Goal: Information Seeking & Learning: Learn about a topic

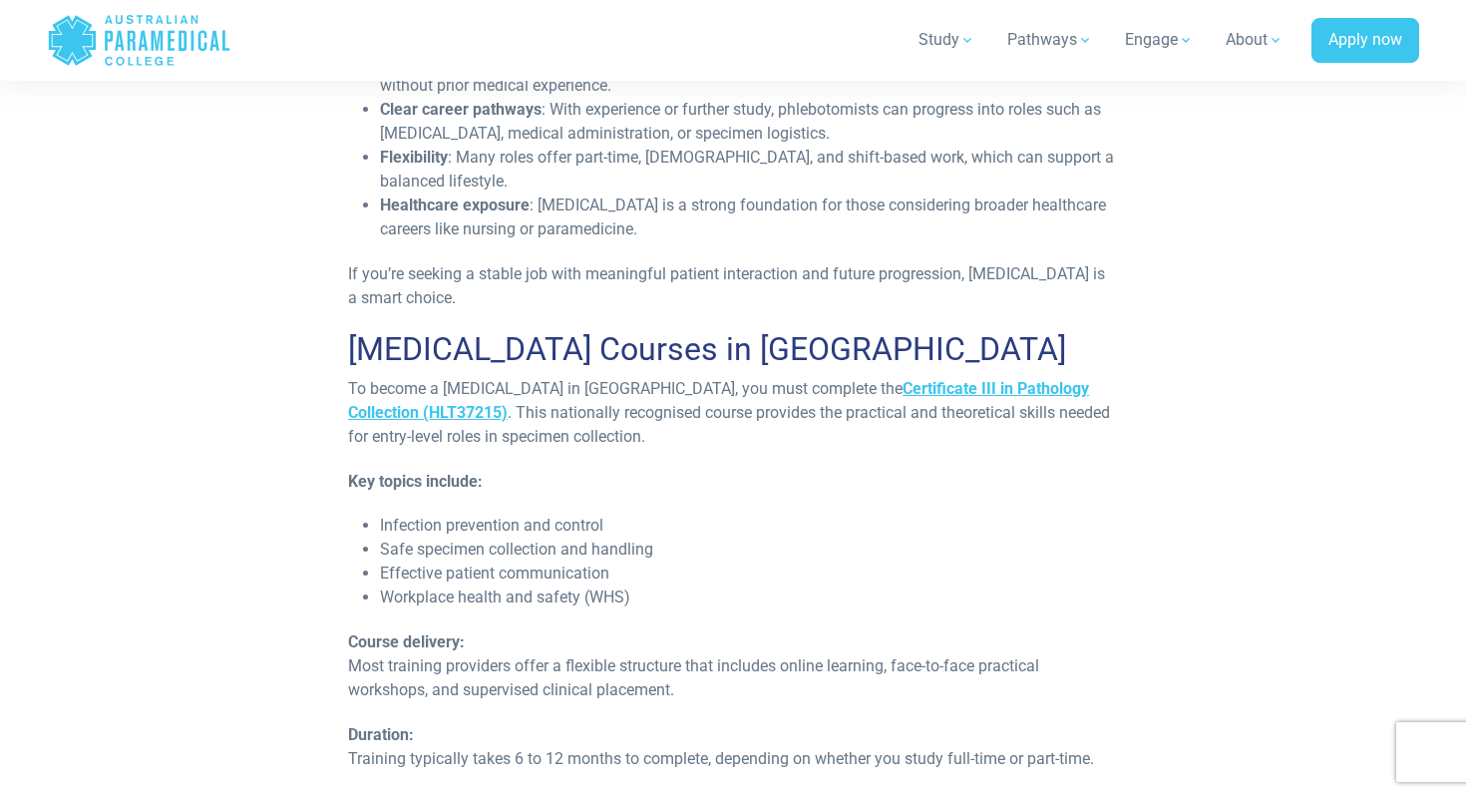
scroll to position [2961, 0]
click at [866, 380] on strong "Certificate III in Pathology Collection (HLT37215)" at bounding box center [718, 401] width 741 height 43
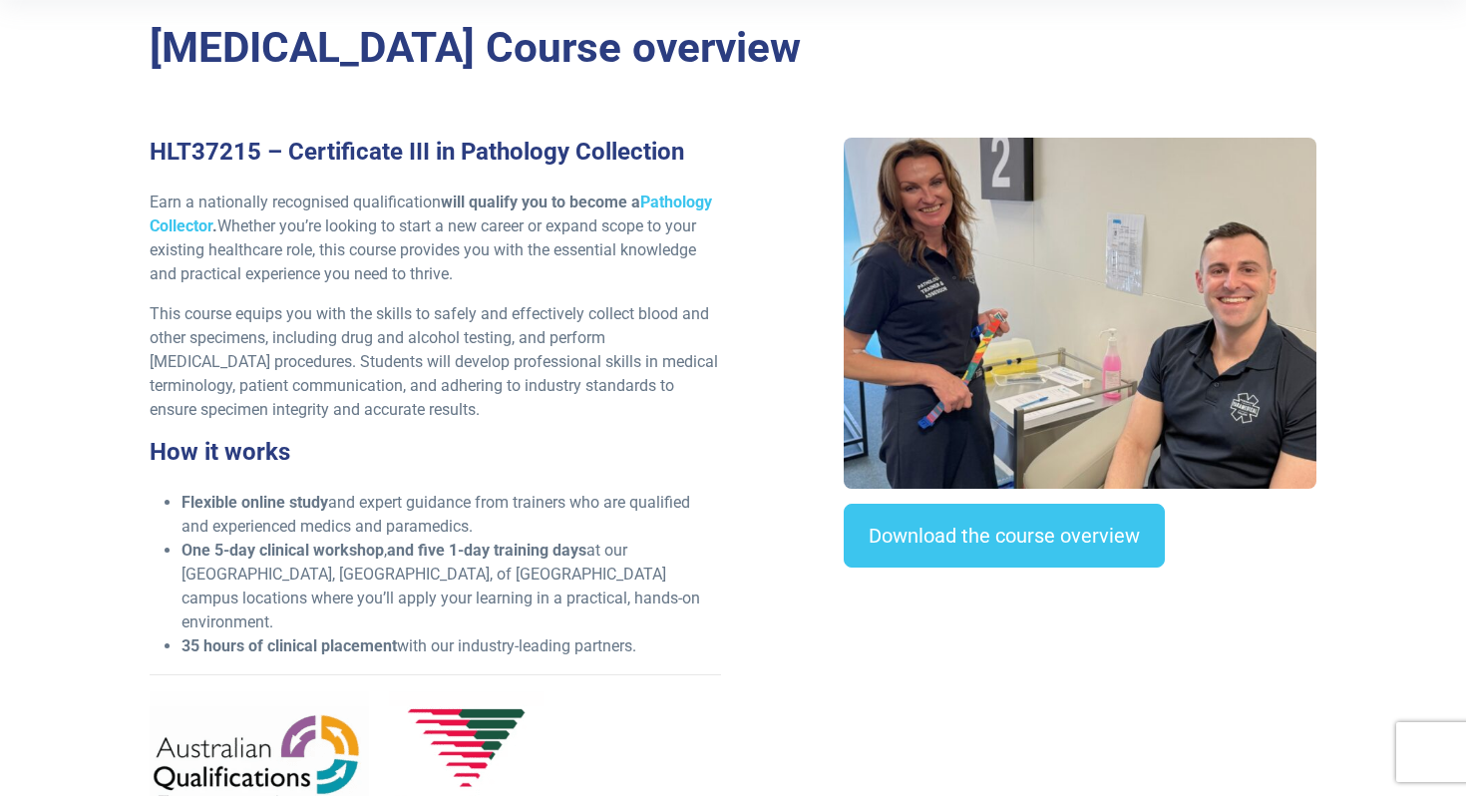
scroll to position [564, 0]
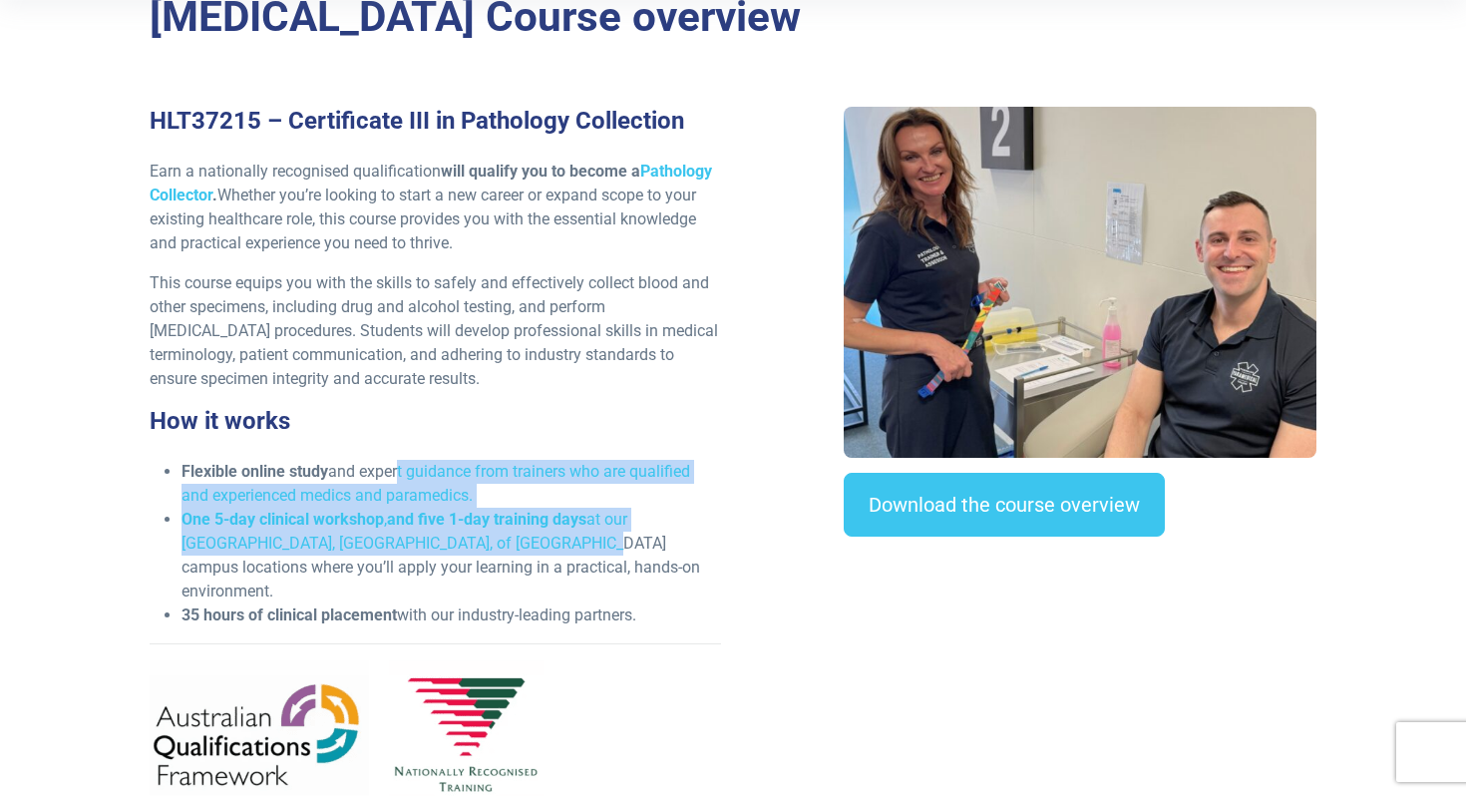
drag, startPoint x: 379, startPoint y: 386, endPoint x: 417, endPoint y: 448, distance: 72.5
click at [417, 460] on ul "Flexible online study and expert guidance from trainers who are qualified and e…" at bounding box center [435, 544] width 571 height 168
click at [417, 508] on li "One 5-day clinical workshop , and five 1-day training days at our [GEOGRAPHIC_D…" at bounding box center [452, 556] width 540 height 96
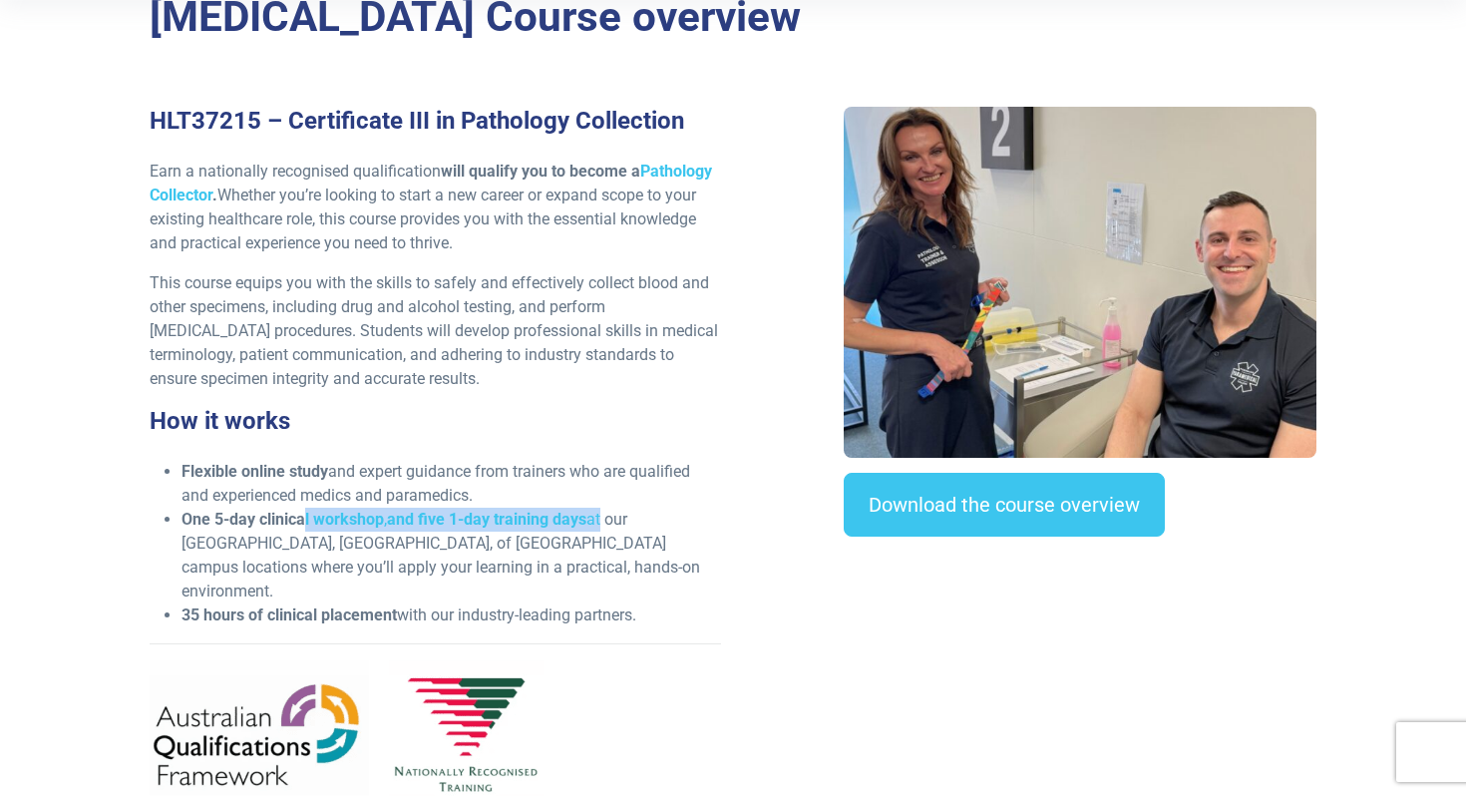
drag, startPoint x: 294, startPoint y: 427, endPoint x: 570, endPoint y: 426, distance: 275.3
click at [570, 508] on li "One 5-day clinical workshop , and five 1-day training days at our [GEOGRAPHIC_D…" at bounding box center [452, 556] width 540 height 96
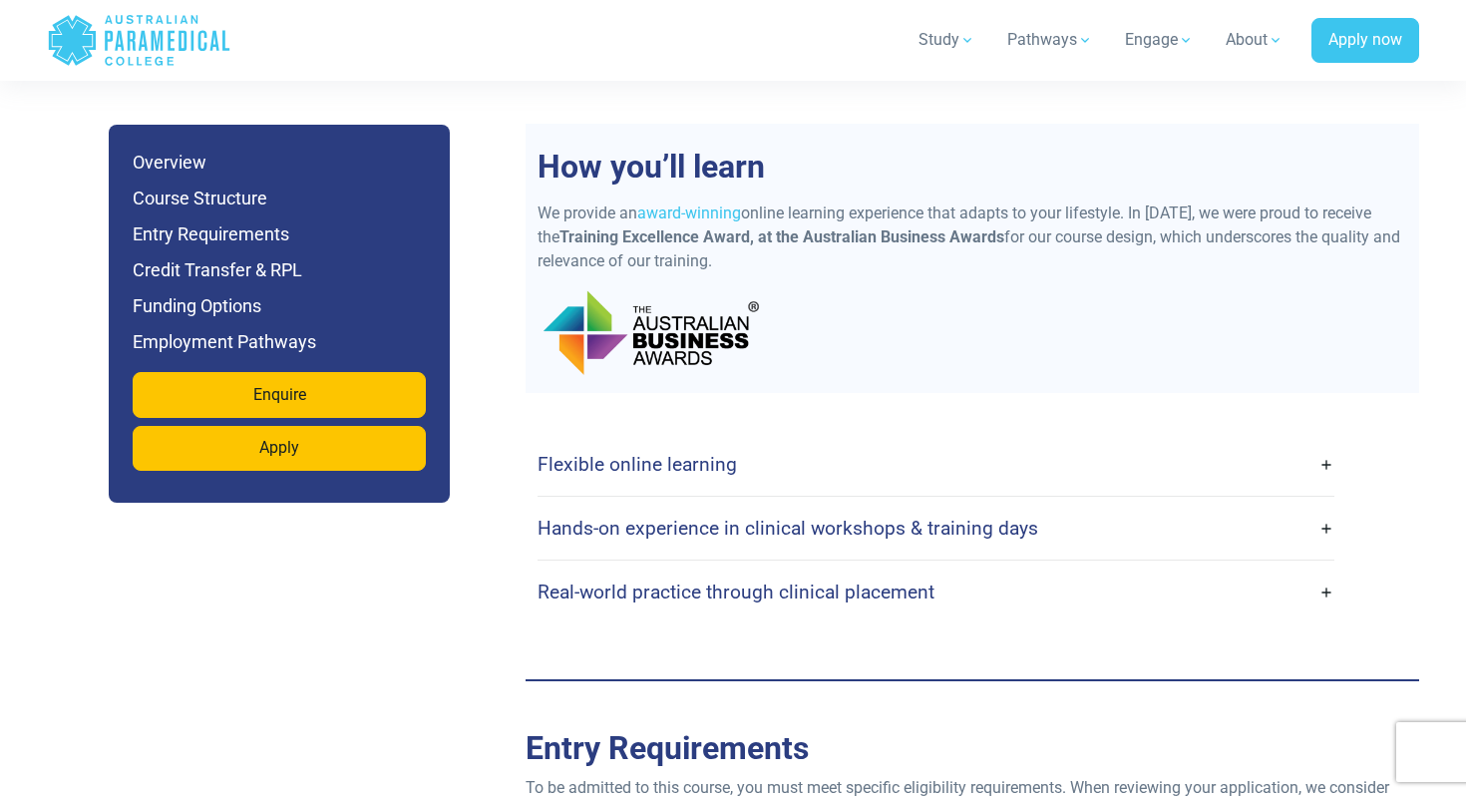
scroll to position [4270, 0]
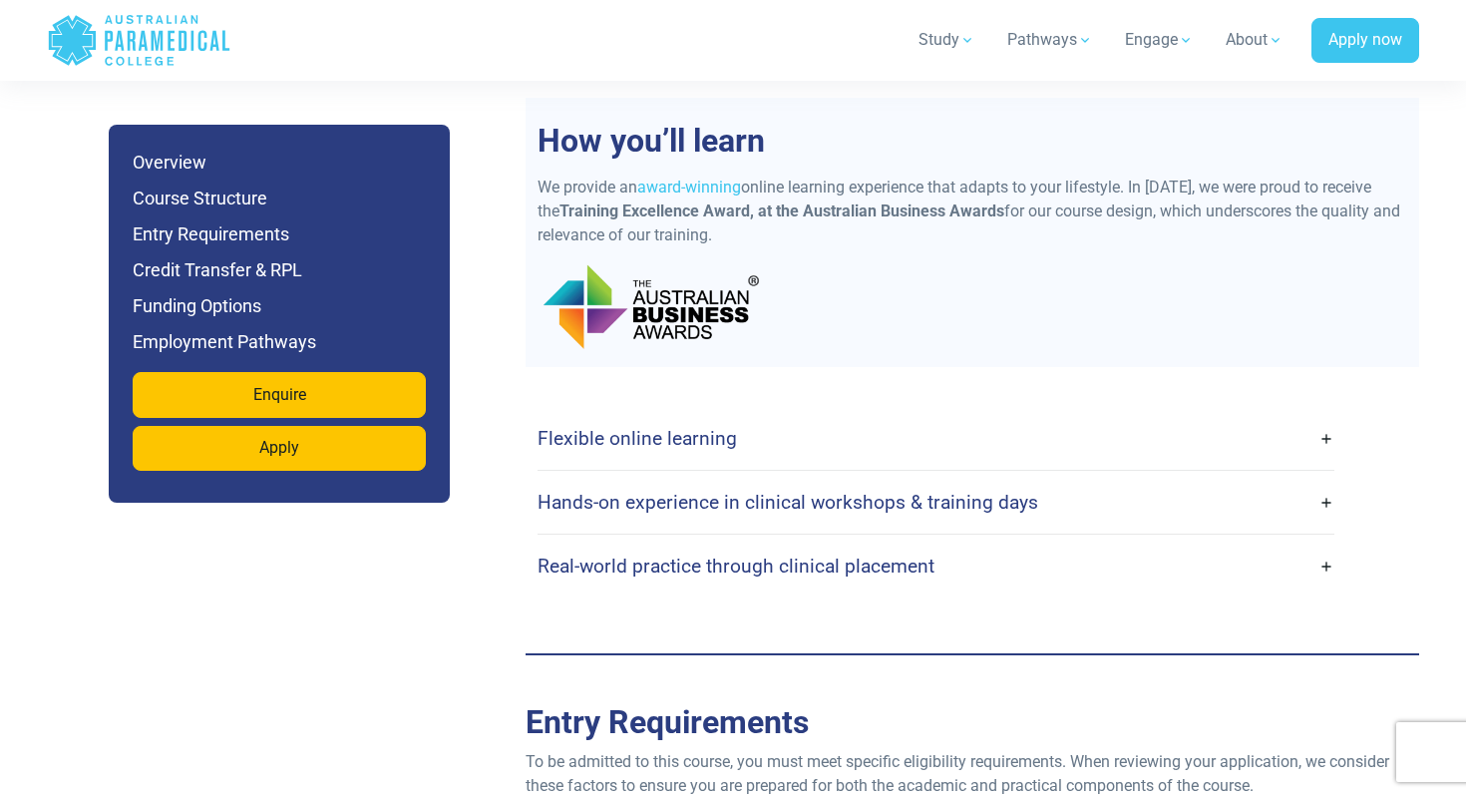
scroll to position [4303, 0]
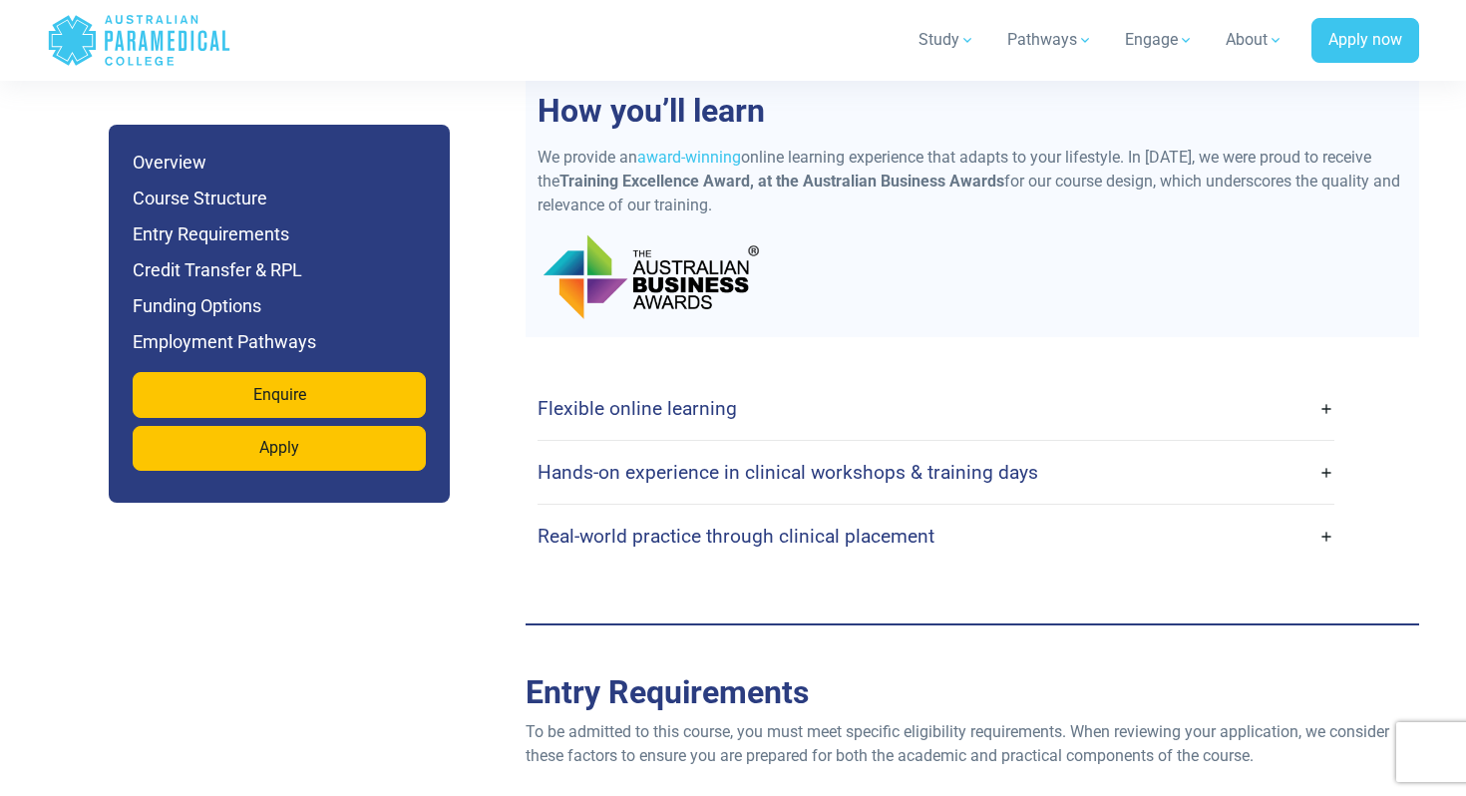
scroll to position [4330, 0]
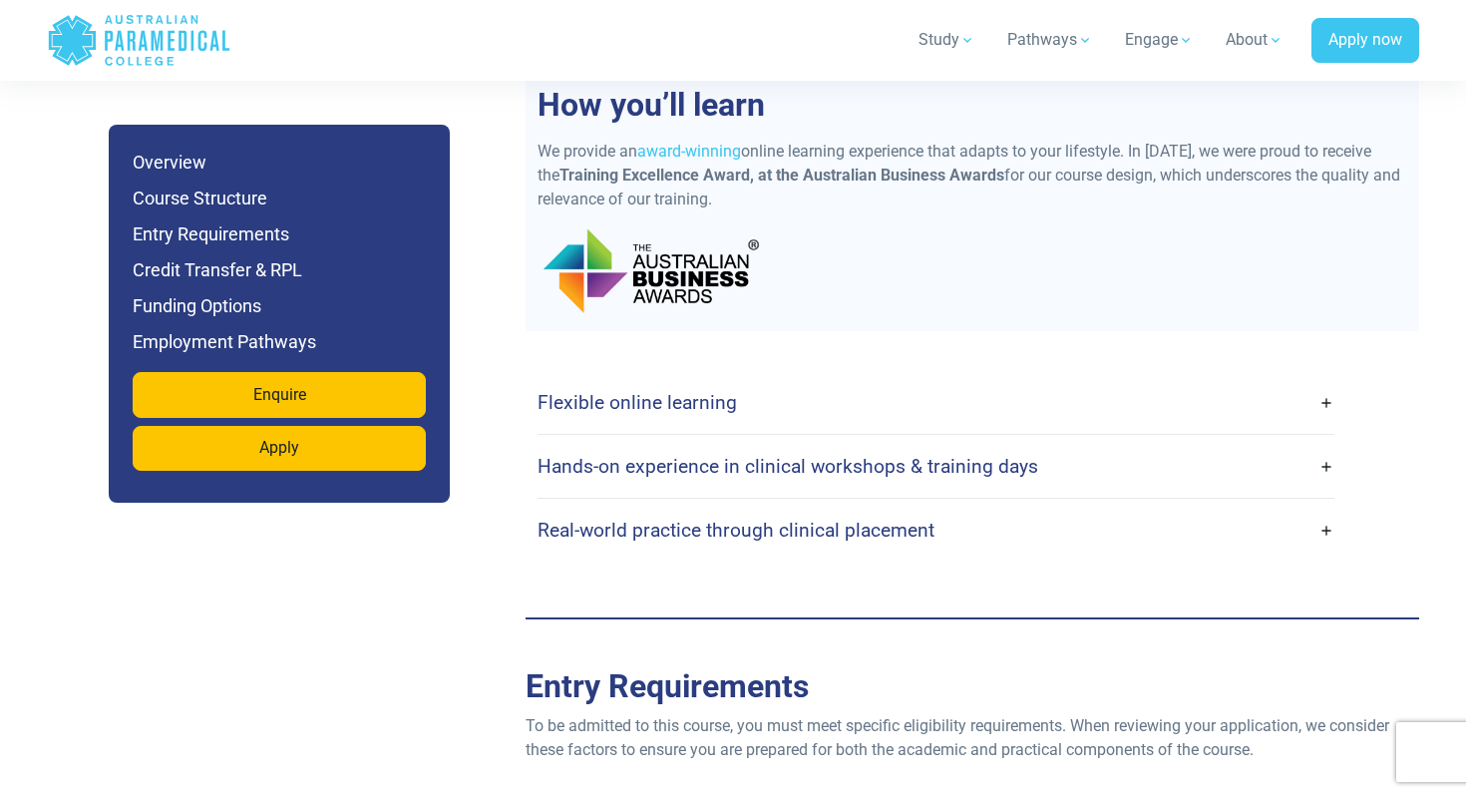
drag, startPoint x: 932, startPoint y: 529, endPoint x: 1182, endPoint y: 528, distance: 250.3
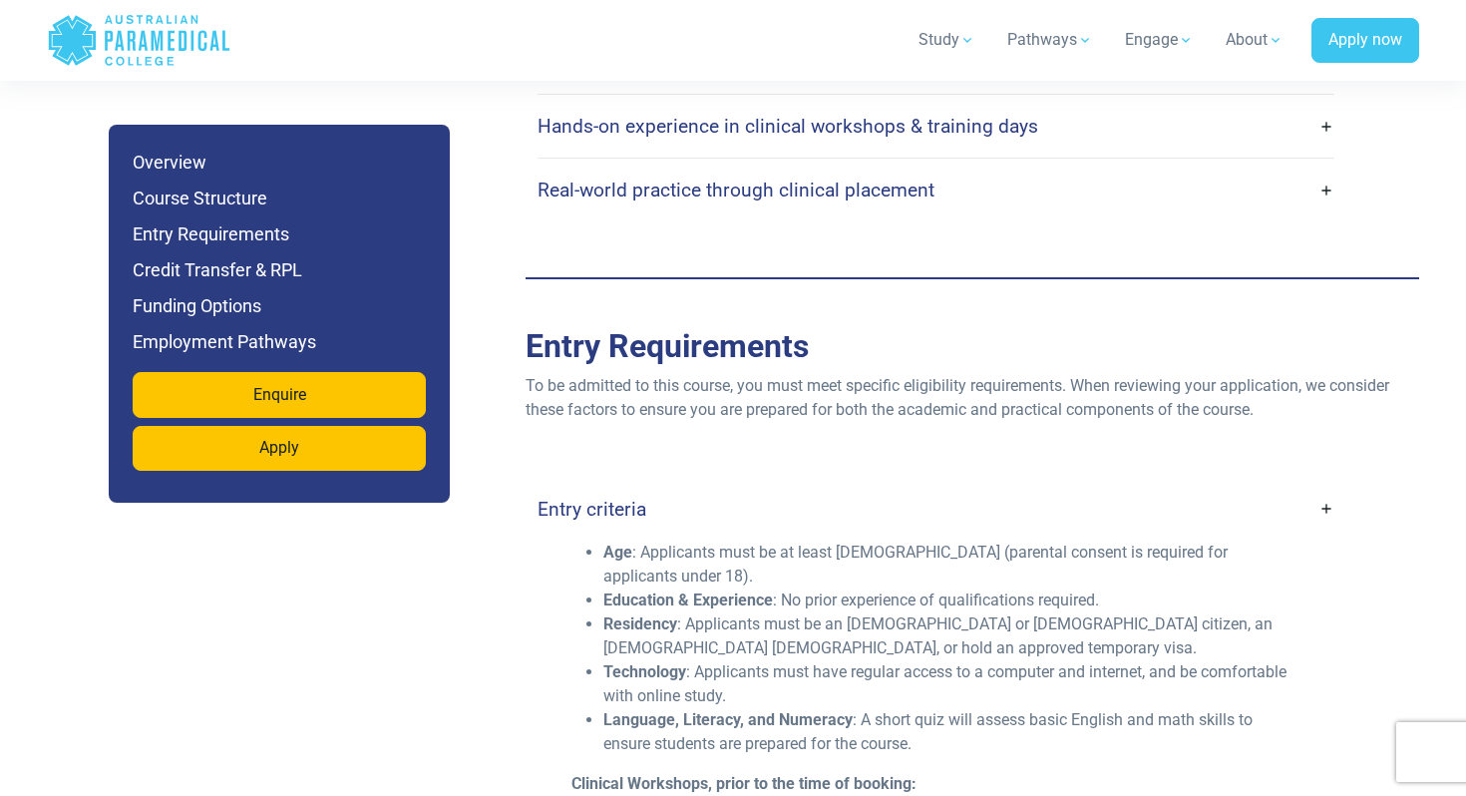
scroll to position [4676, 0]
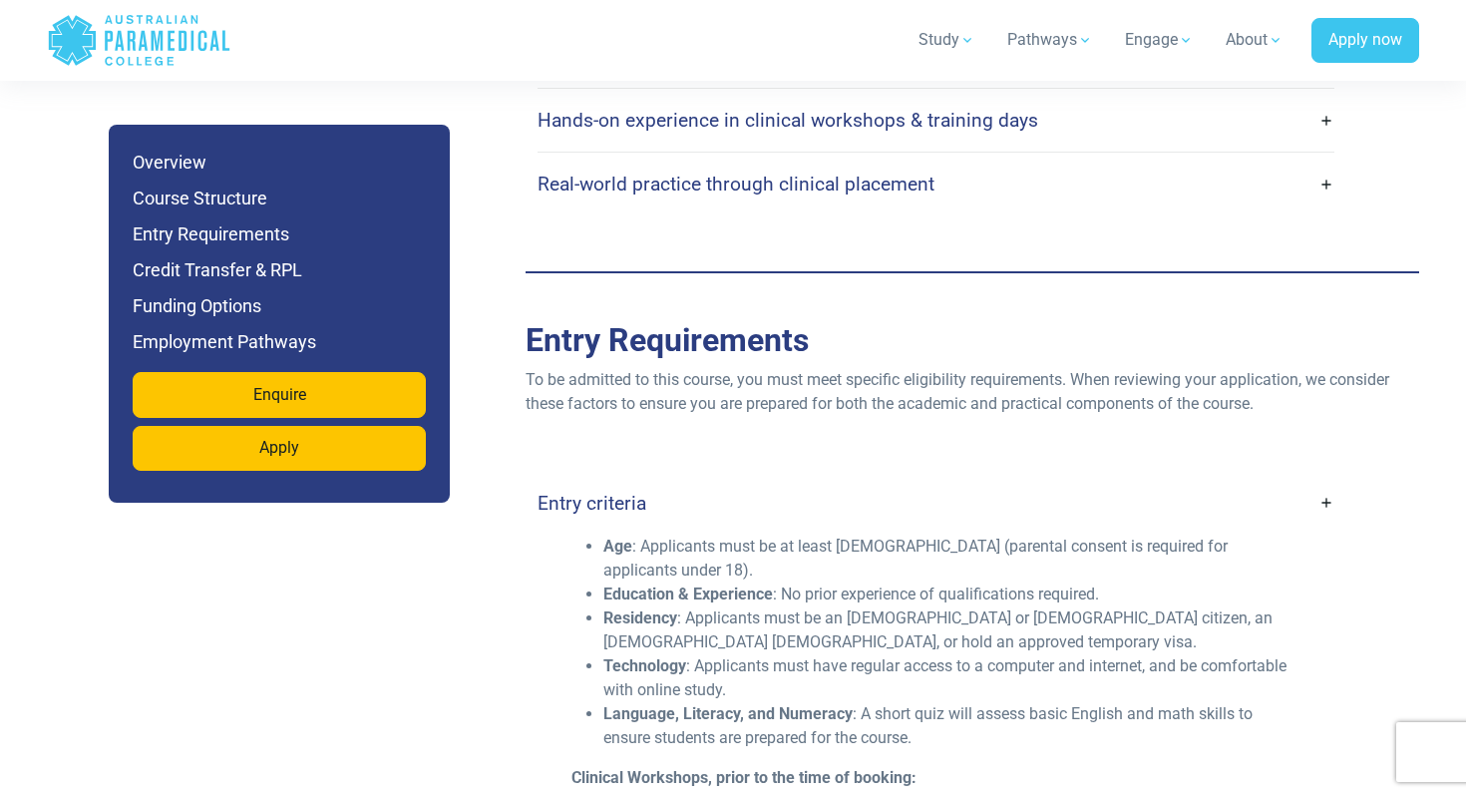
drag, startPoint x: 598, startPoint y: 577, endPoint x: 1014, endPoint y: 578, distance: 415.9
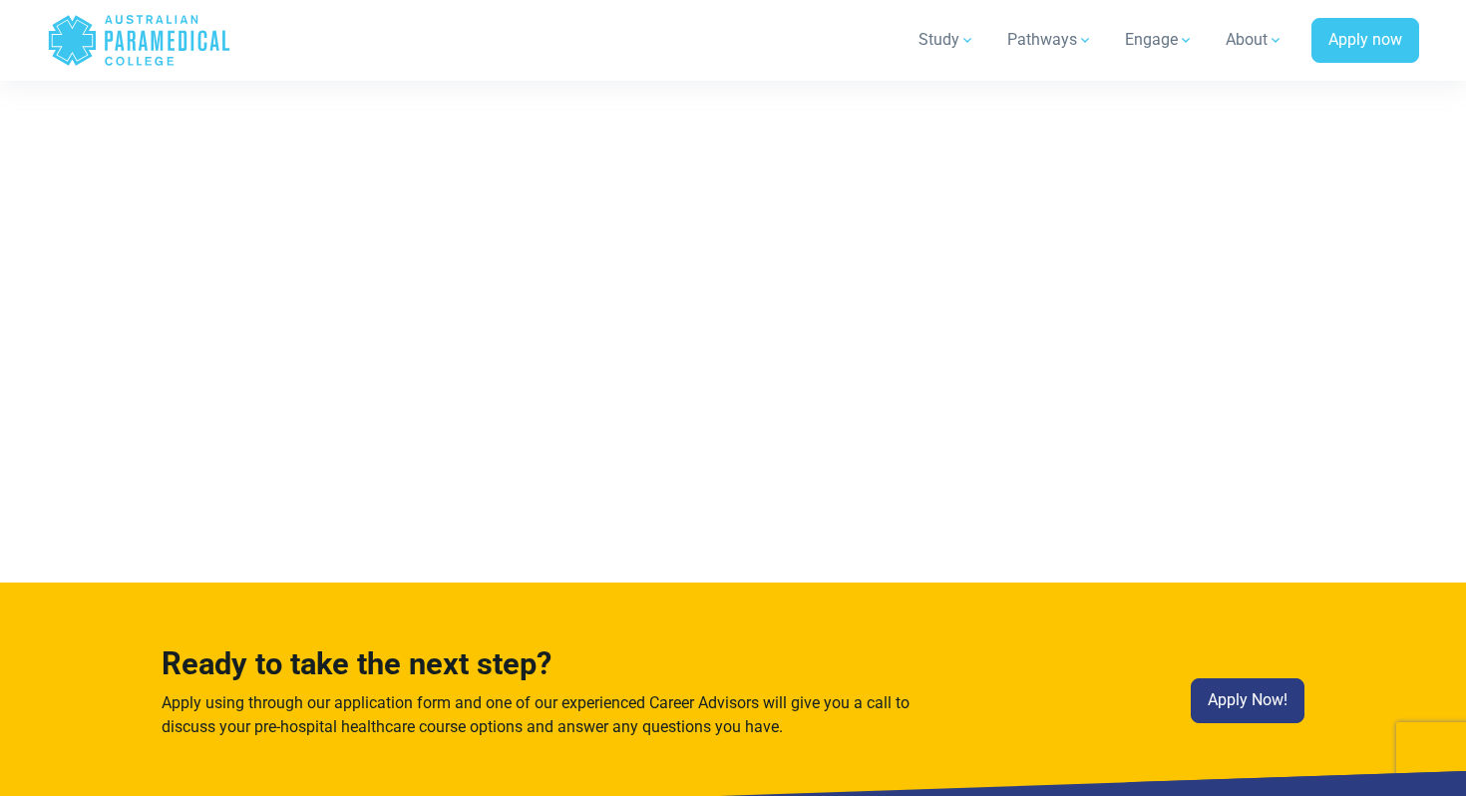
scroll to position [9501, 0]
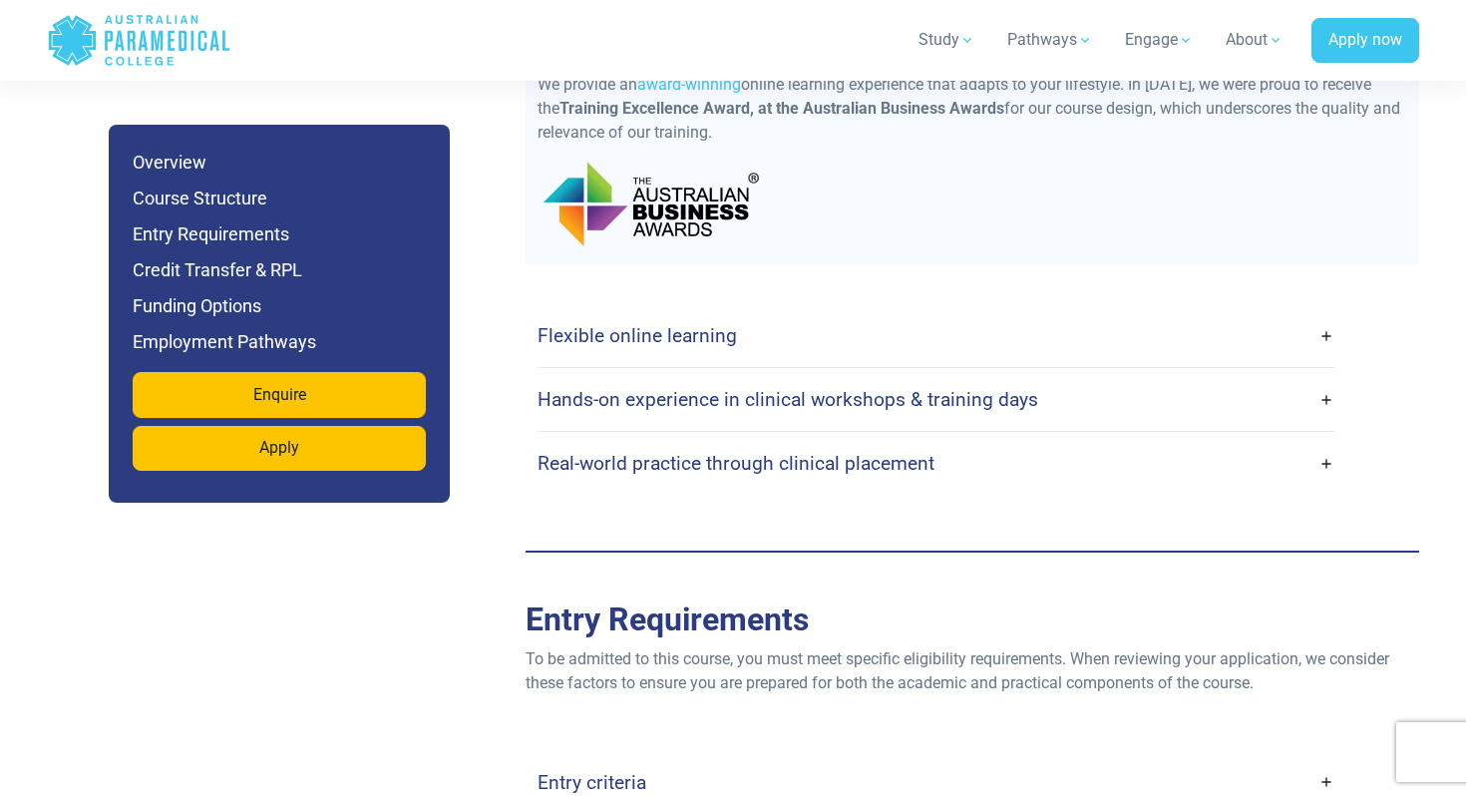
scroll to position [4383, 0]
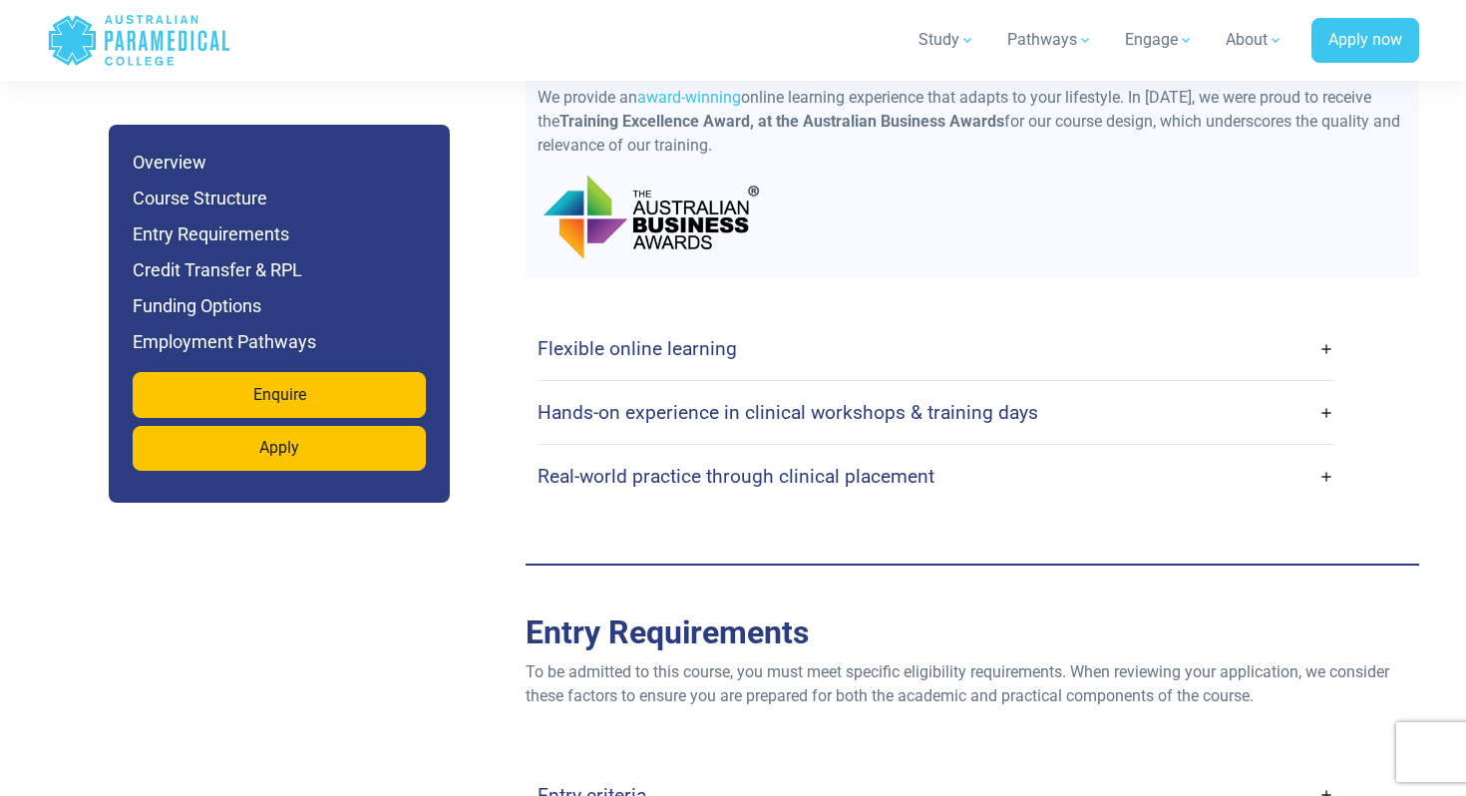
click at [664, 764] on div "Entry criteria" at bounding box center [936, 795] width 797 height 63
click at [660, 772] on link "Entry criteria" at bounding box center [936, 795] width 797 height 47
click at [1330, 772] on link "Entry criteria" at bounding box center [936, 795] width 797 height 47
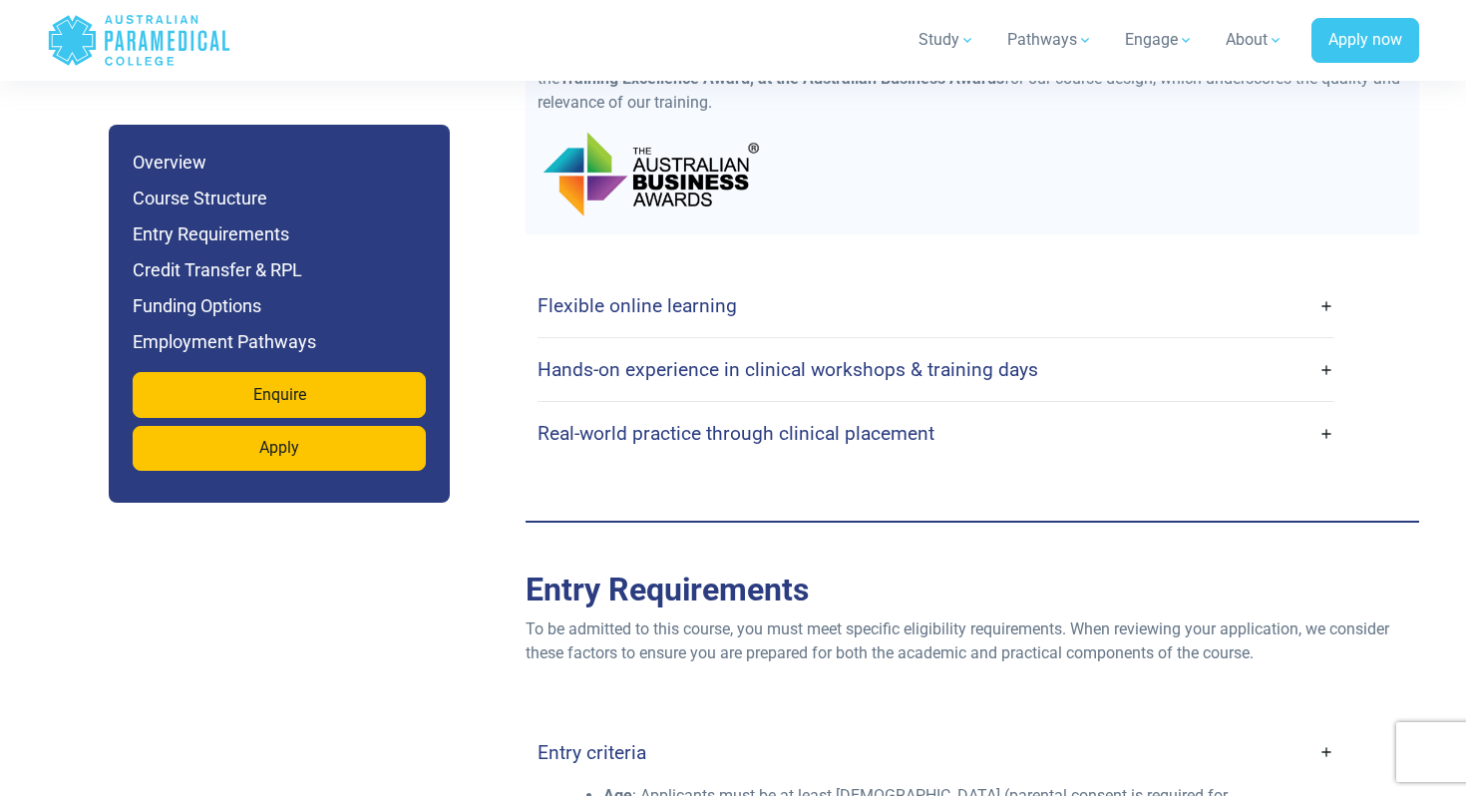
scroll to position [4459, 0]
